Goal: Navigation & Orientation: Go to known website

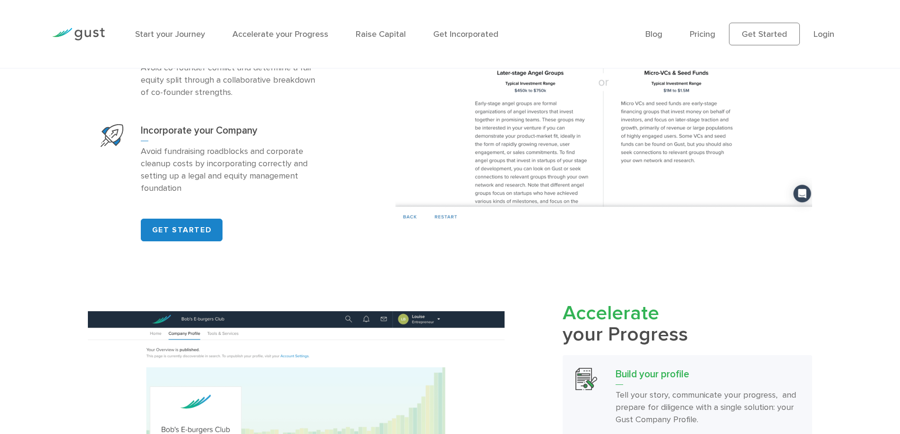
scroll to position [803, 0]
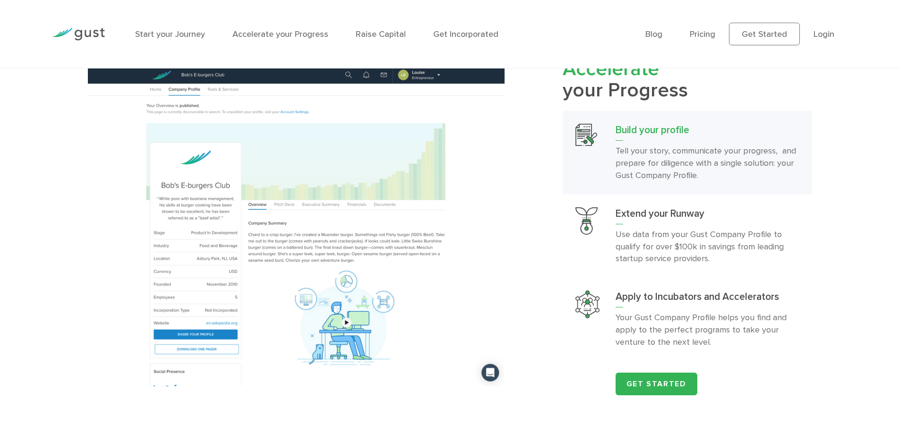
scroll to position [992, 0]
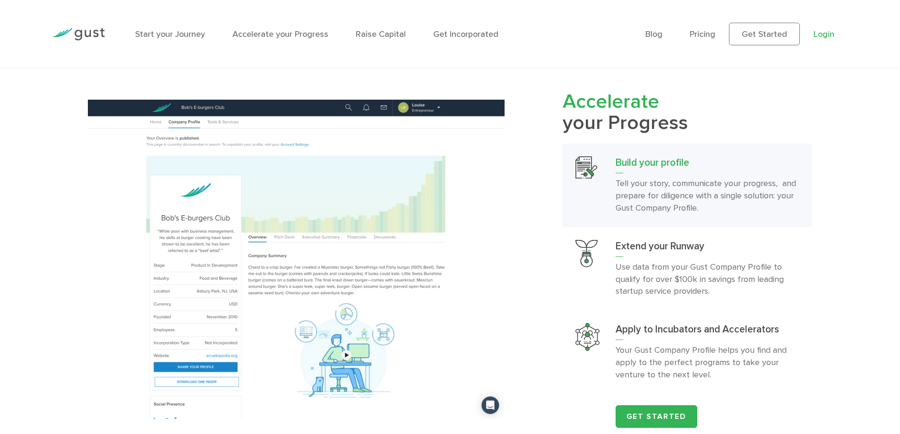
click at [832, 32] on link "Login" at bounding box center [824, 34] width 21 height 10
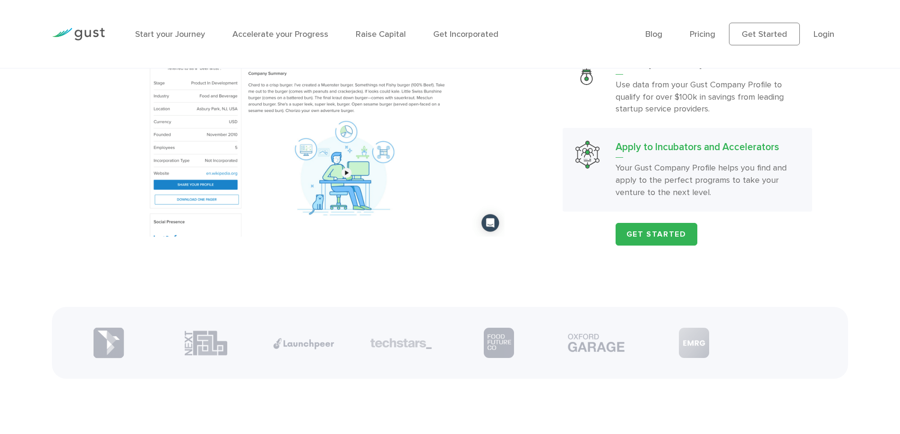
scroll to position [1179, 0]
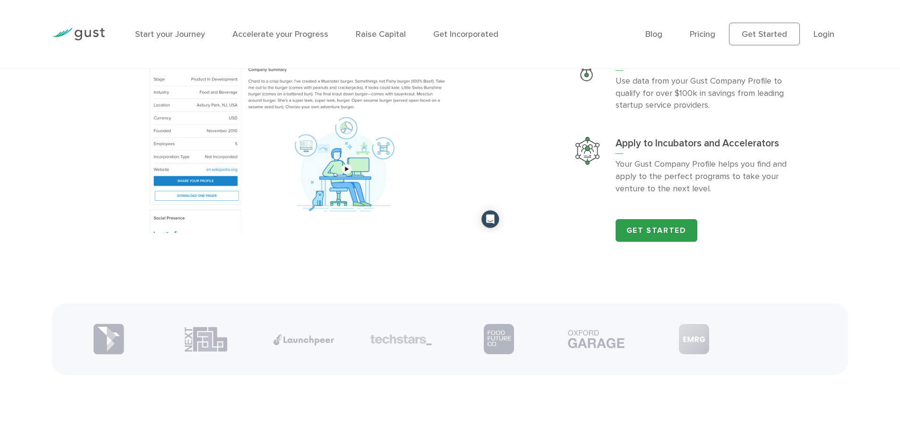
click at [664, 242] on link "Get Started" at bounding box center [657, 230] width 82 height 23
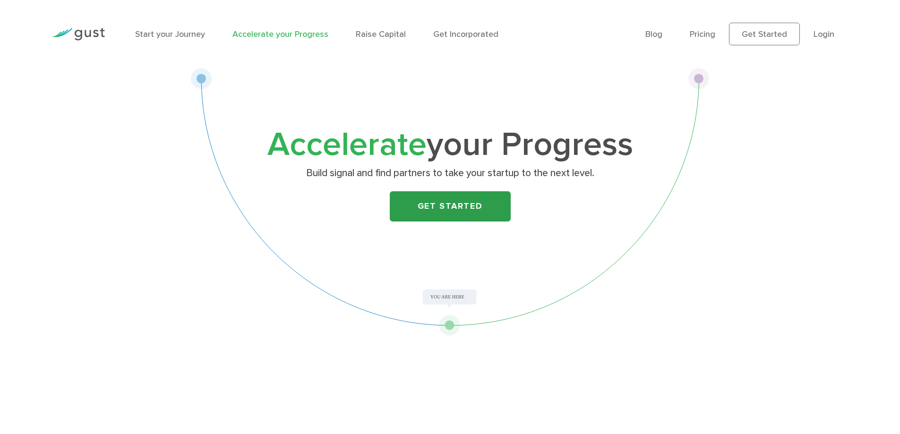
click at [471, 203] on link "Get Started" at bounding box center [450, 206] width 121 height 30
